Goal: Information Seeking & Learning: Learn about a topic

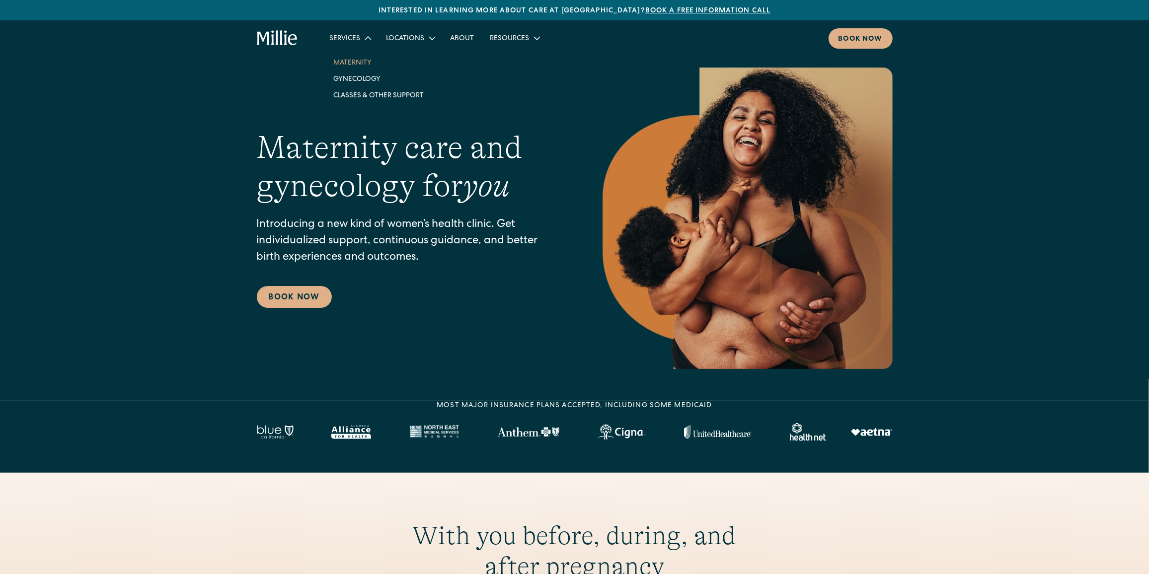
click at [365, 62] on link "Maternity" at bounding box center [378, 62] width 106 height 16
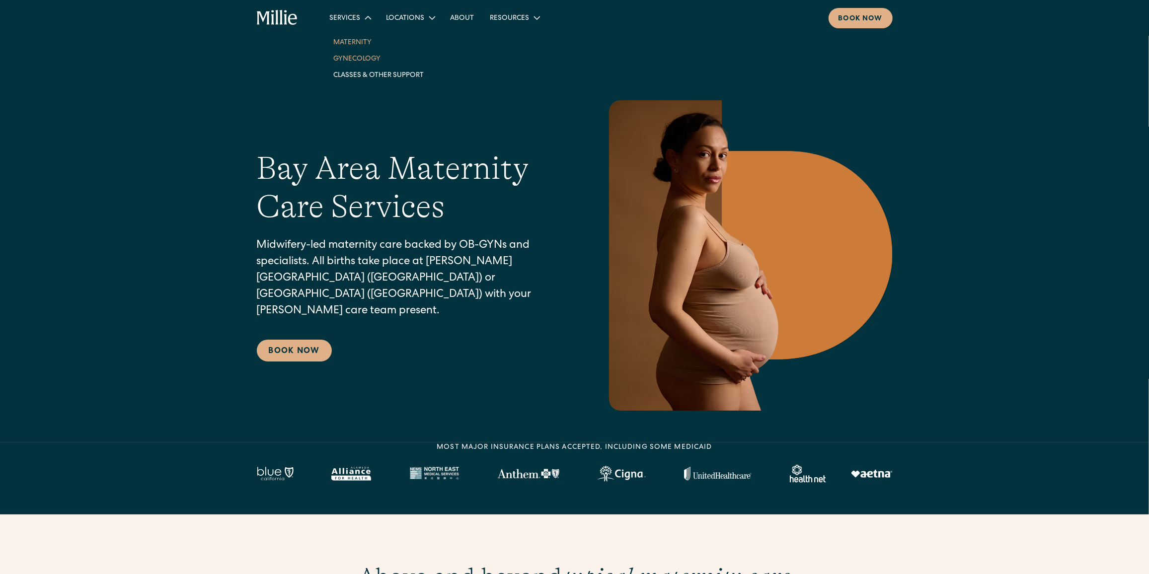
click at [355, 56] on link "Gynecology" at bounding box center [378, 58] width 106 height 16
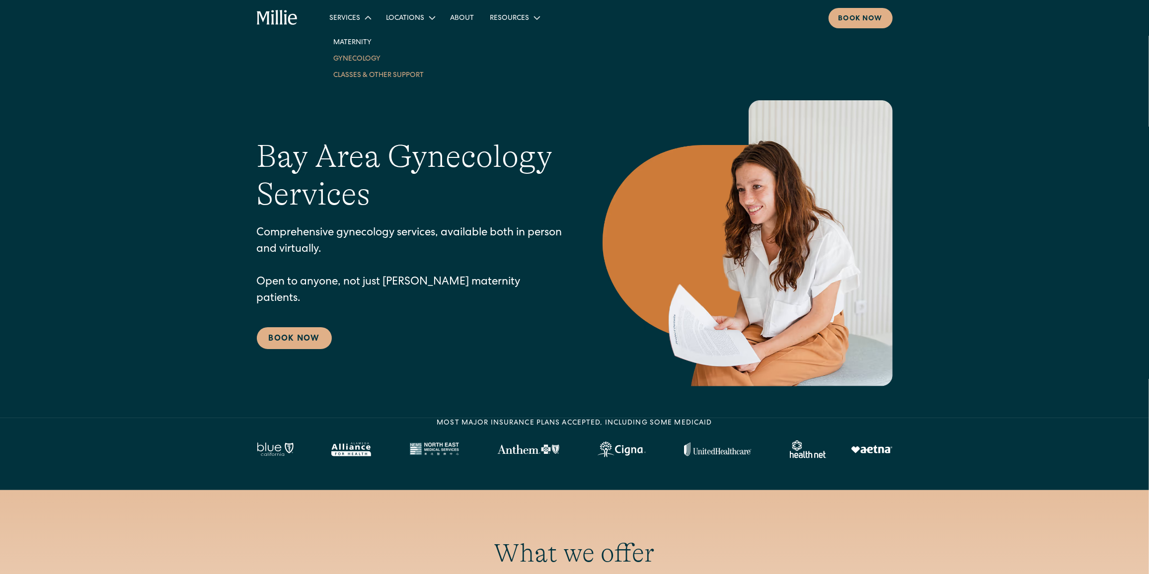
click at [354, 71] on link "Classes & Other Support" at bounding box center [378, 75] width 106 height 16
